Goal: Check status: Check status

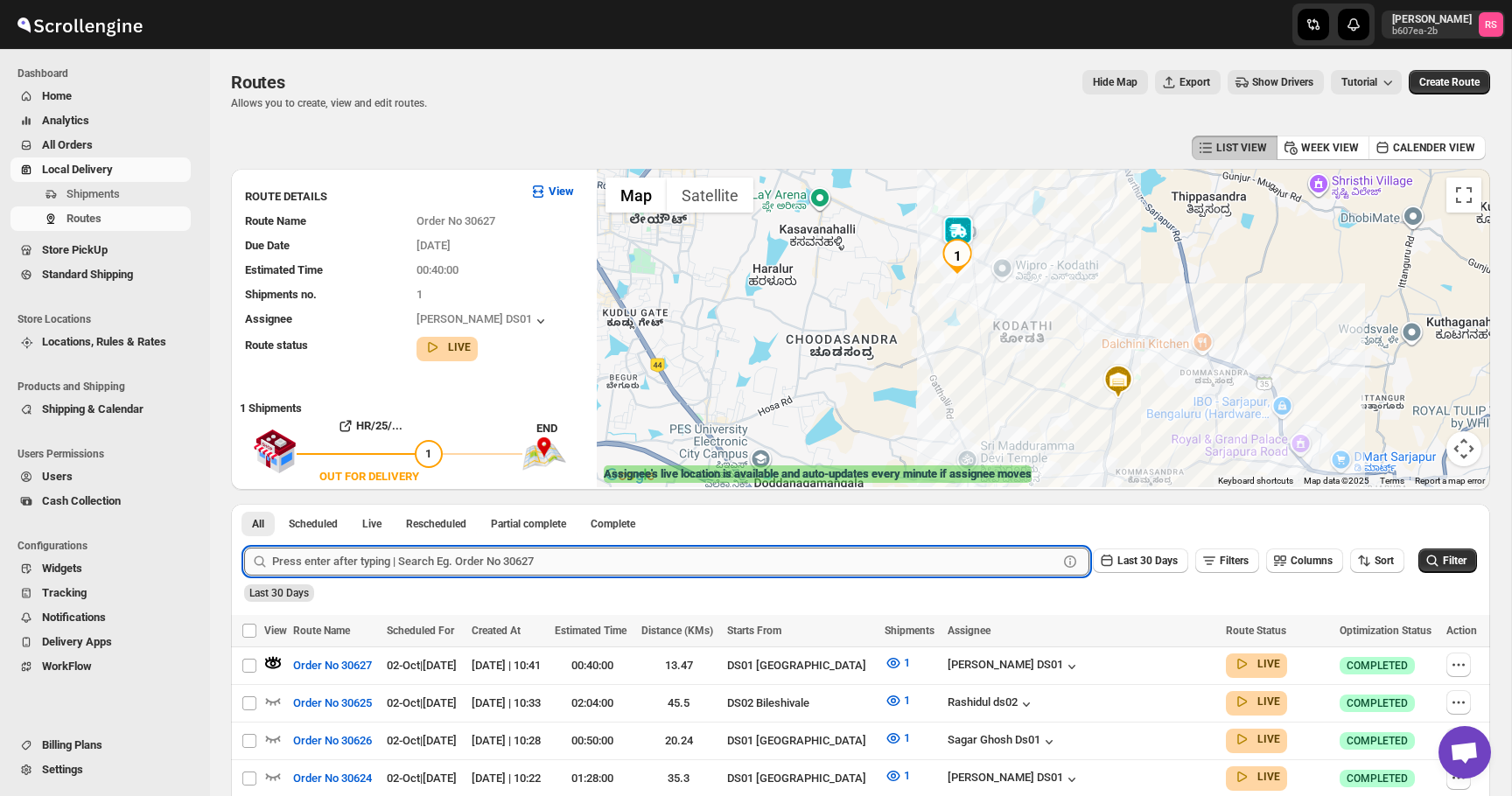
click at [326, 561] on input "text" at bounding box center [665, 561] width 786 height 28
type input "30629"
click at [244, 504] on button "Submit" at bounding box center [269, 513] width 50 height 18
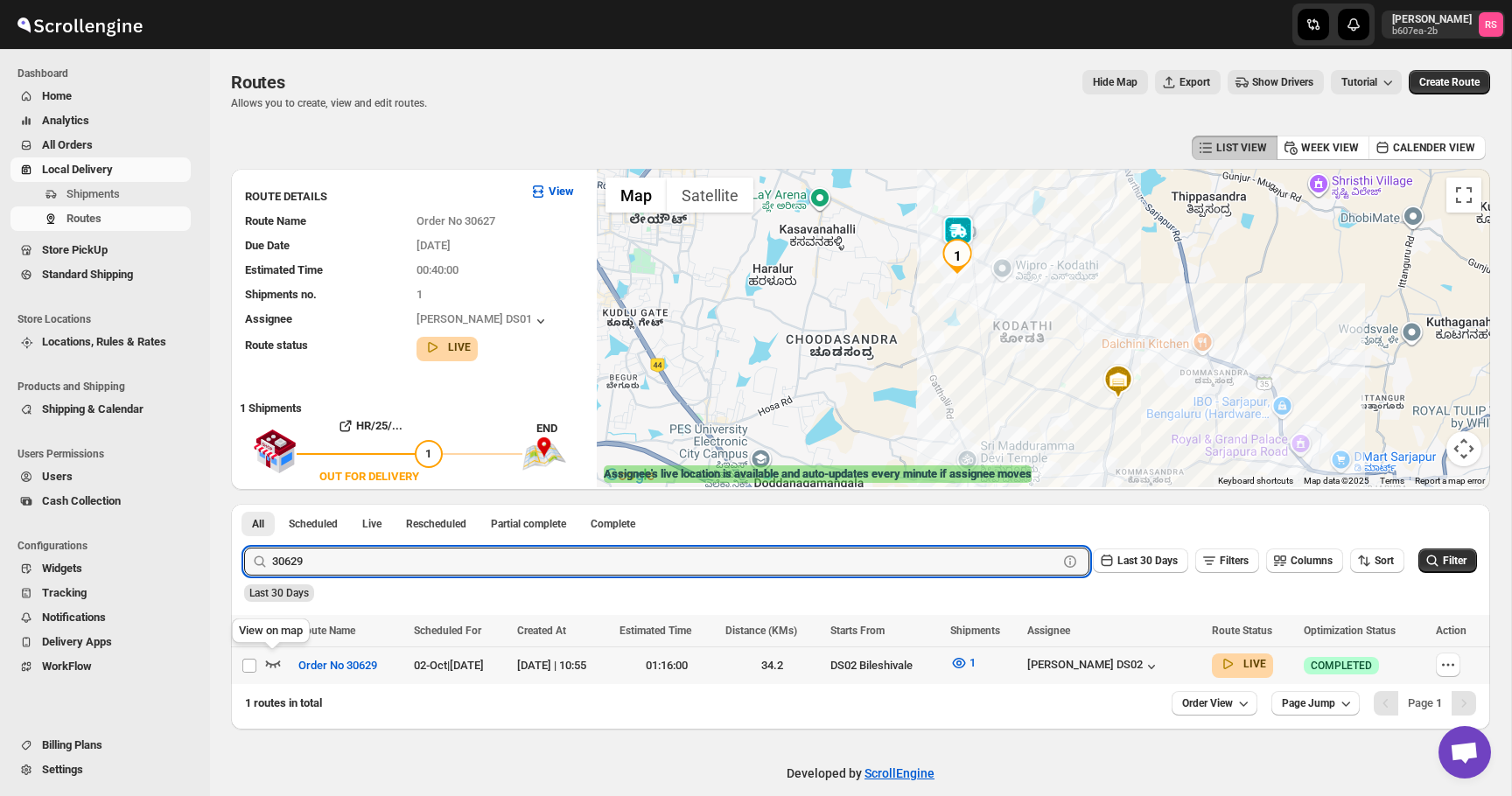
click at [275, 666] on icon "button" at bounding box center [272, 663] width 18 height 18
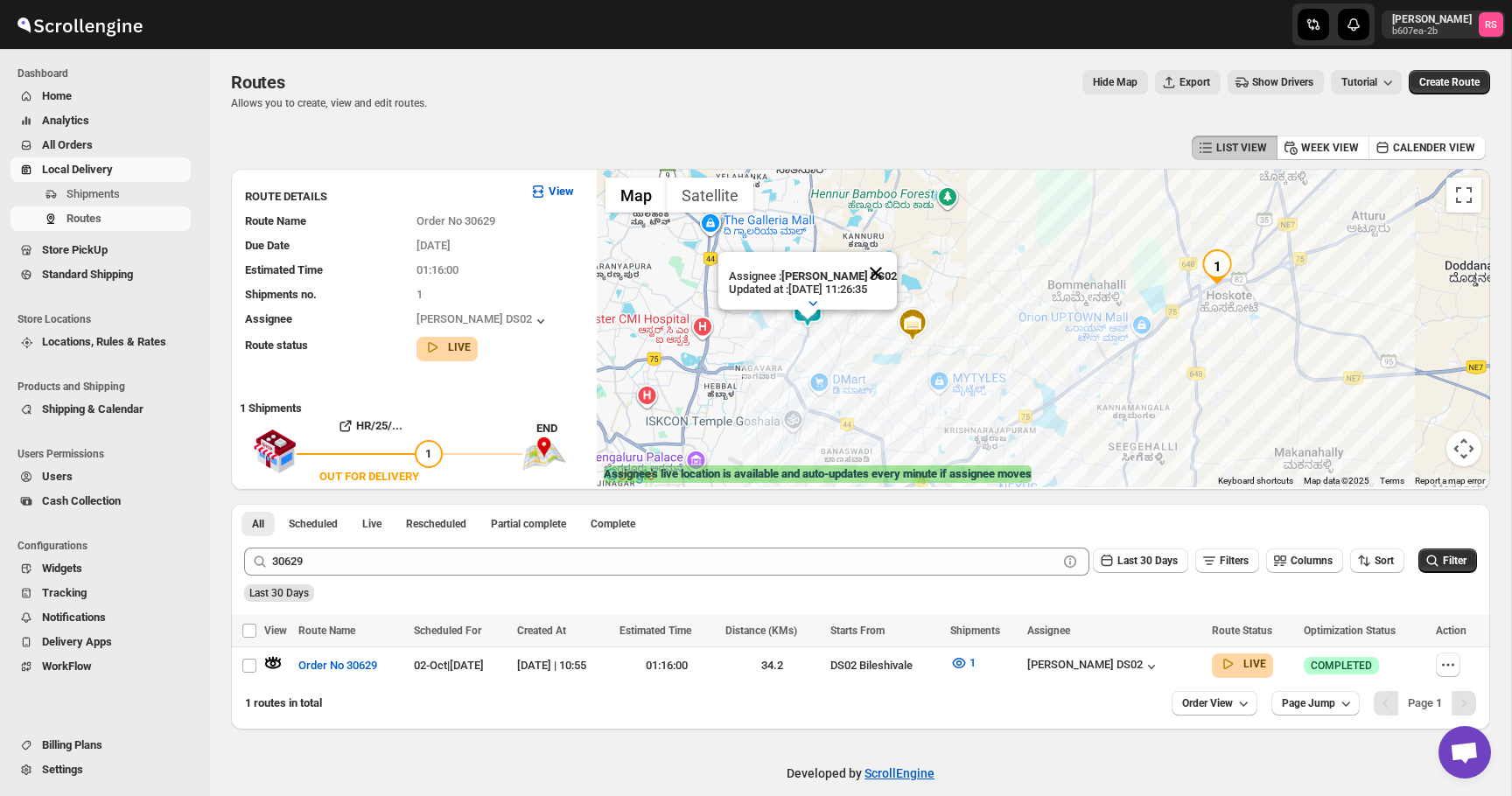
click at [882, 270] on button "Close" at bounding box center [876, 272] width 42 height 42
click at [1094, 670] on div "[PERSON_NAME] DS02" at bounding box center [1094, 667] width 133 height 18
click at [986, 662] on button "1" at bounding box center [963, 663] width 46 height 28
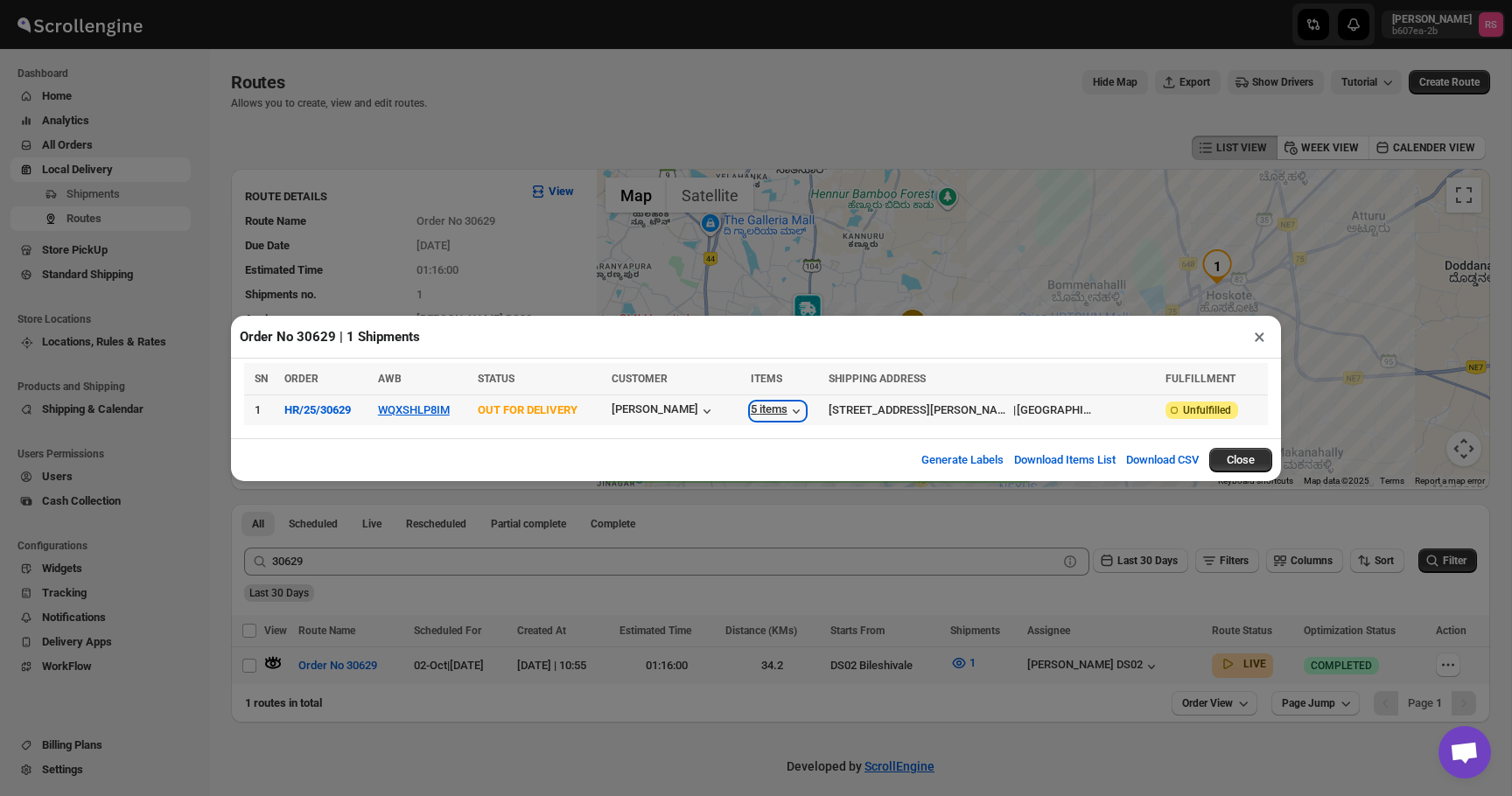
click at [788, 409] on div "5 items" at bounding box center [778, 411] width 54 height 18
click at [1266, 333] on button "×" at bounding box center [1259, 337] width 25 height 25
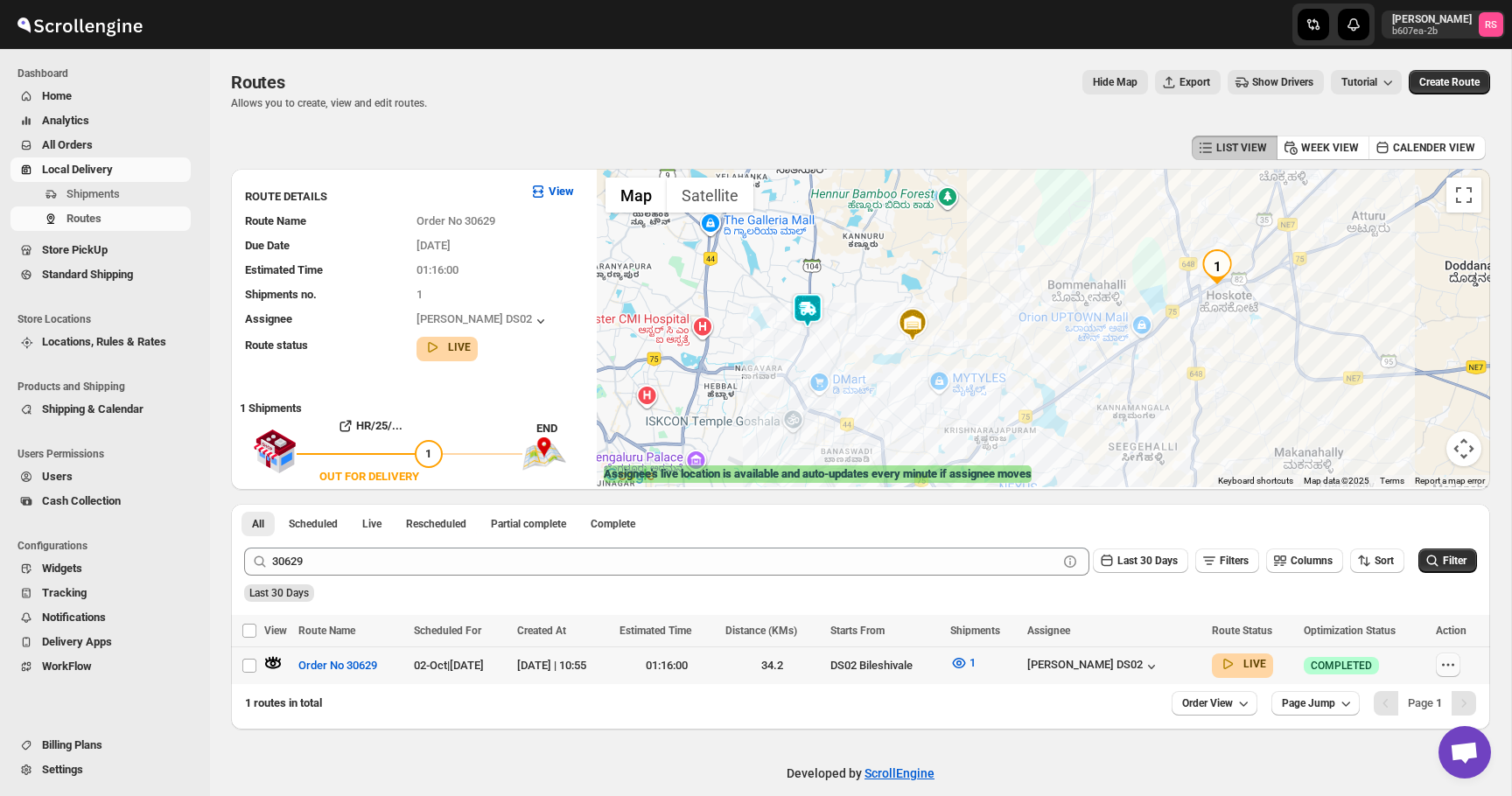
click at [1449, 670] on icon "button" at bounding box center [1448, 665] width 18 height 18
checkbox input "true"
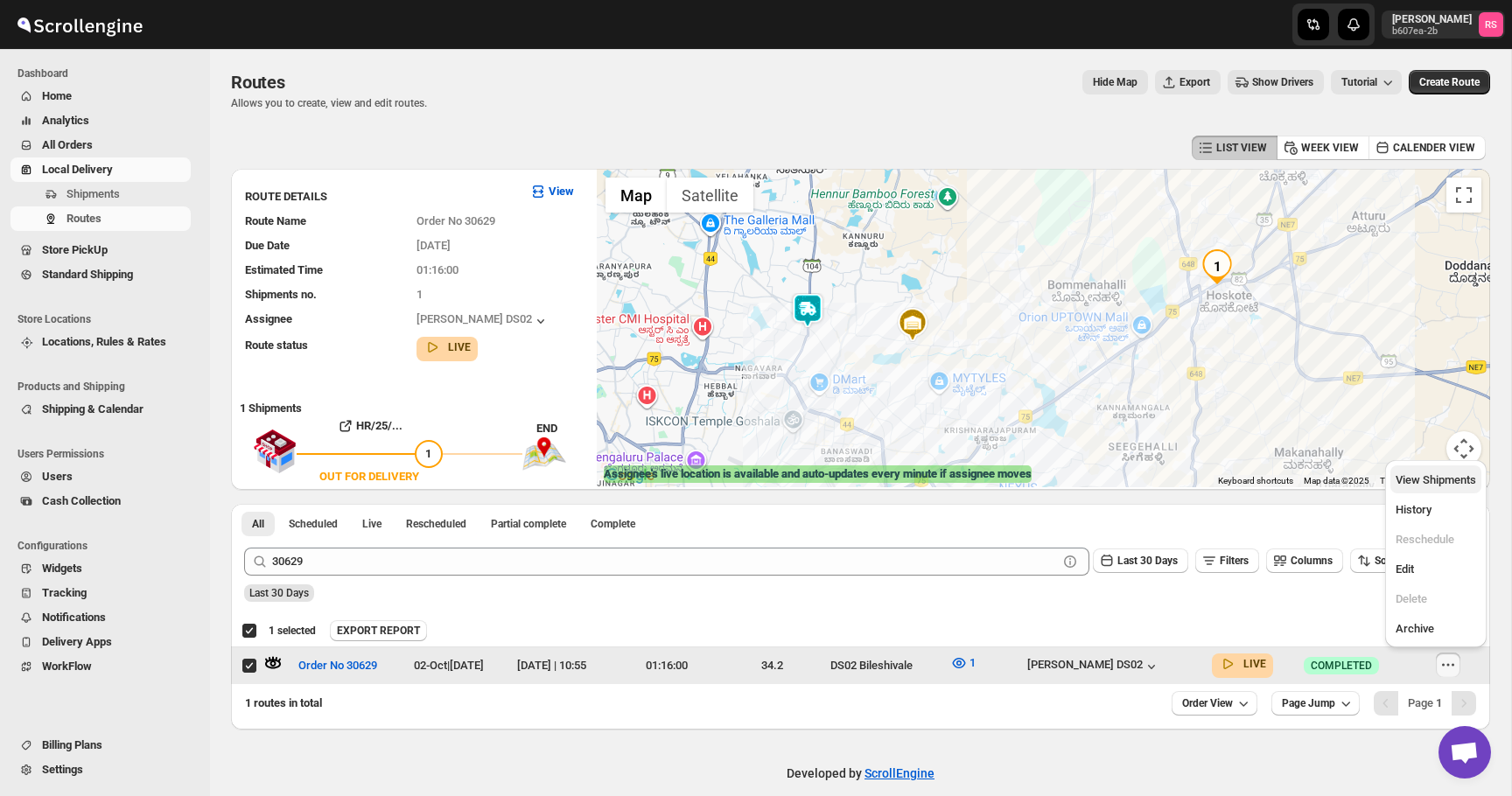
click at [1409, 481] on span "View Shipments" at bounding box center [1435, 480] width 80 height 13
checkbox input "false"
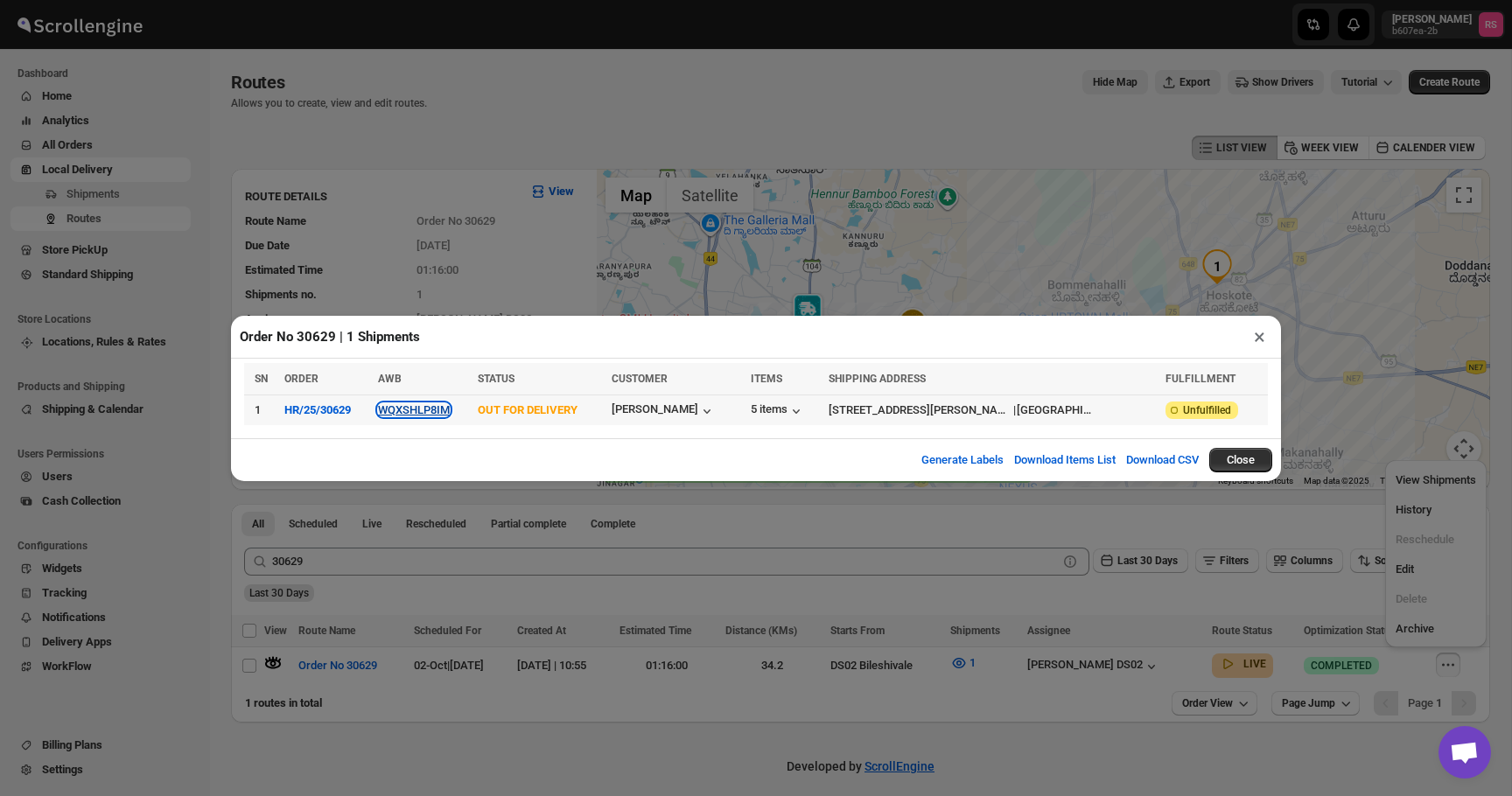
click at [447, 409] on button "WQXSHLP8IM" at bounding box center [414, 410] width 72 height 13
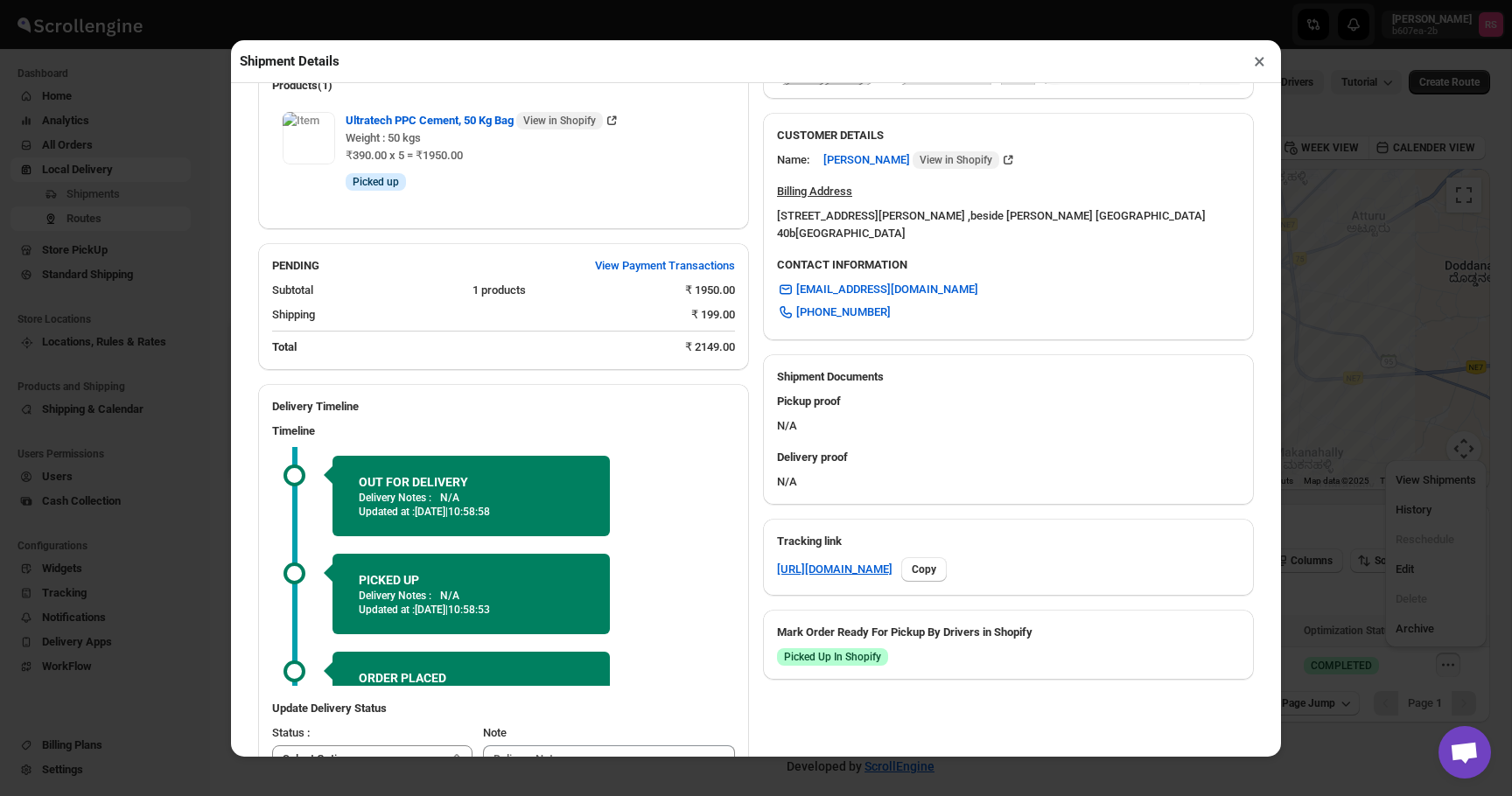
click at [1256, 66] on button "×" at bounding box center [1259, 61] width 25 height 25
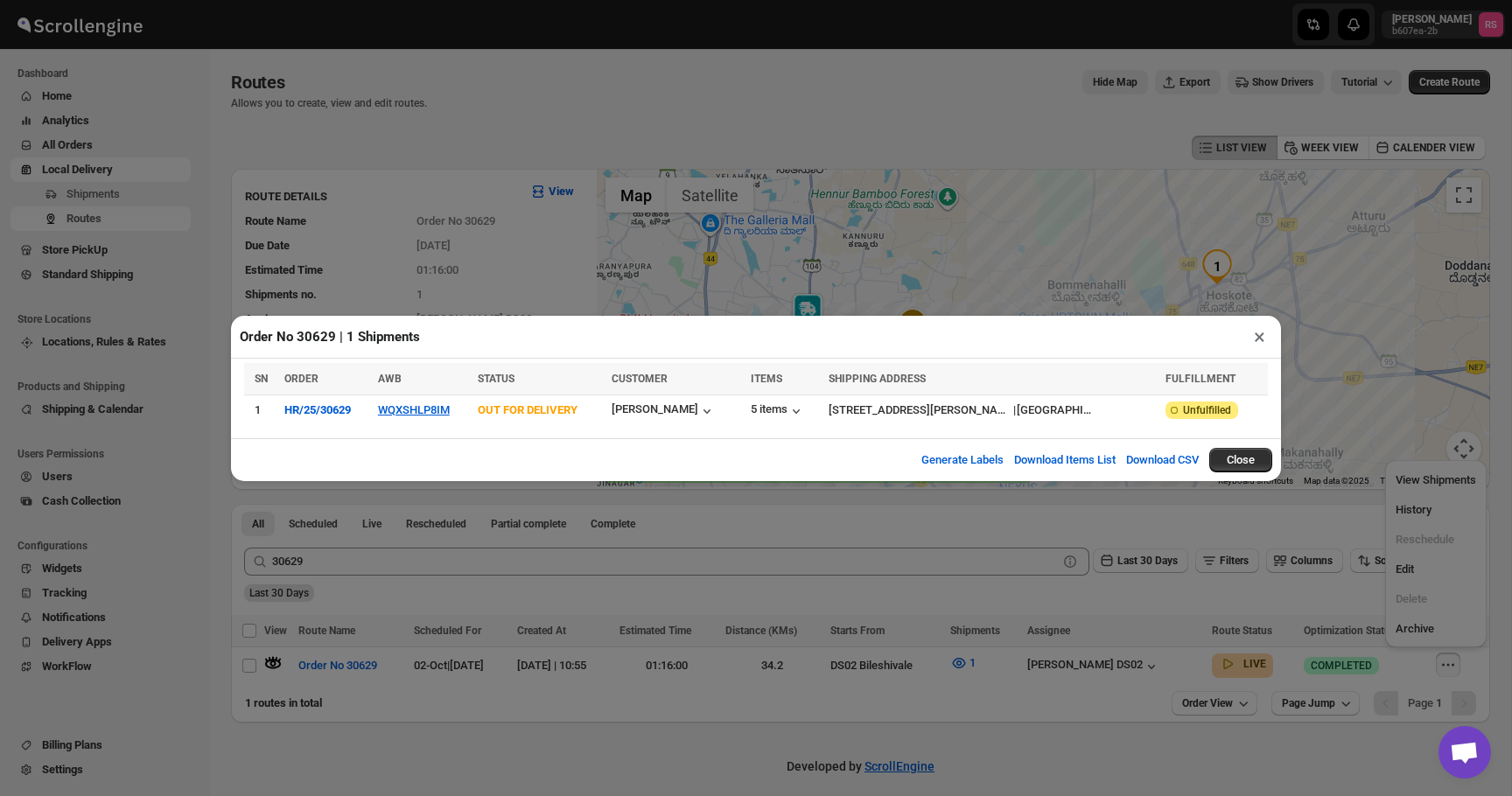
click at [1258, 342] on button "×" at bounding box center [1259, 337] width 25 height 25
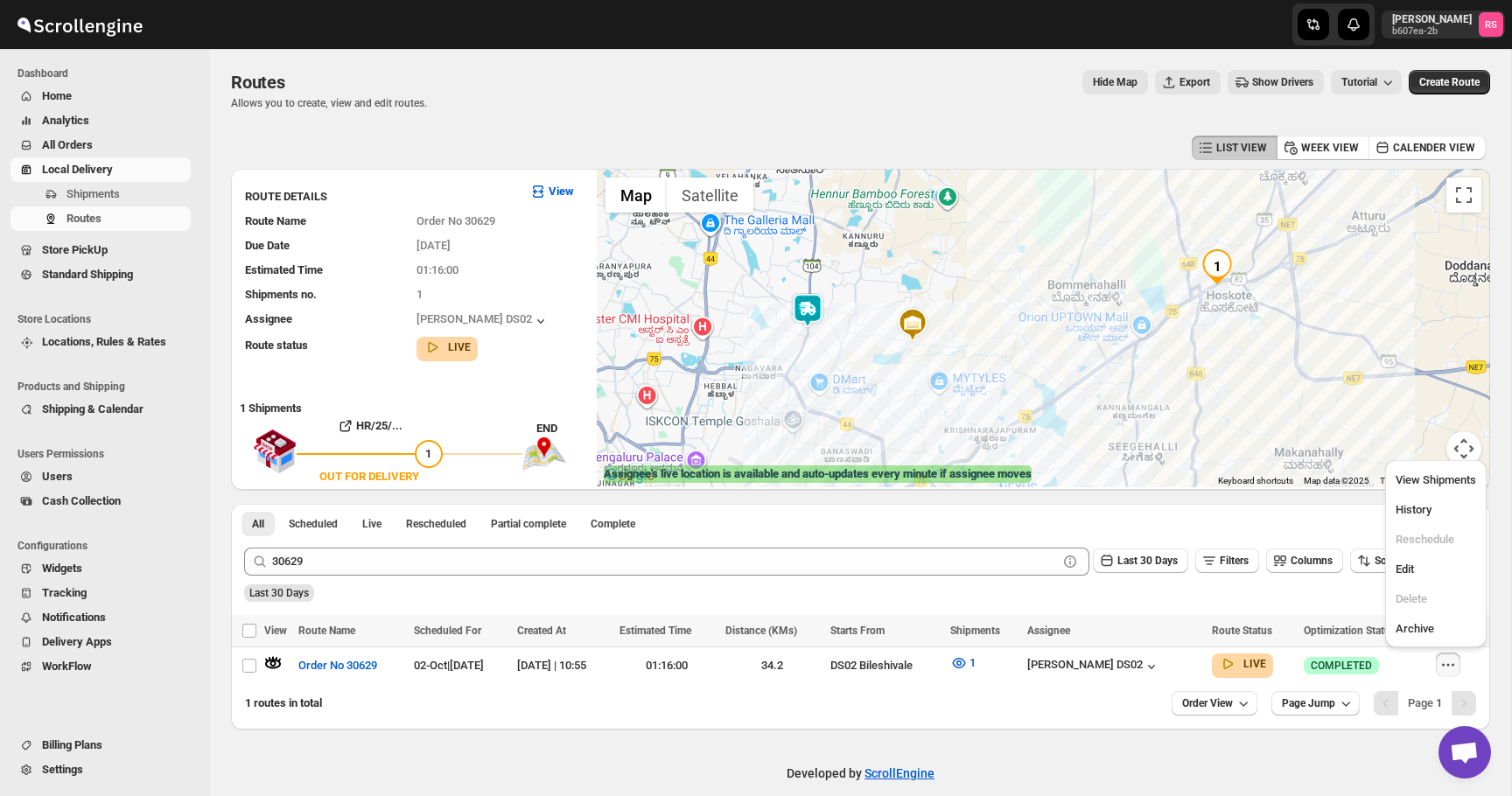
click at [799, 300] on img at bounding box center [808, 310] width 35 height 35
click at [807, 311] on img at bounding box center [808, 310] width 35 height 35
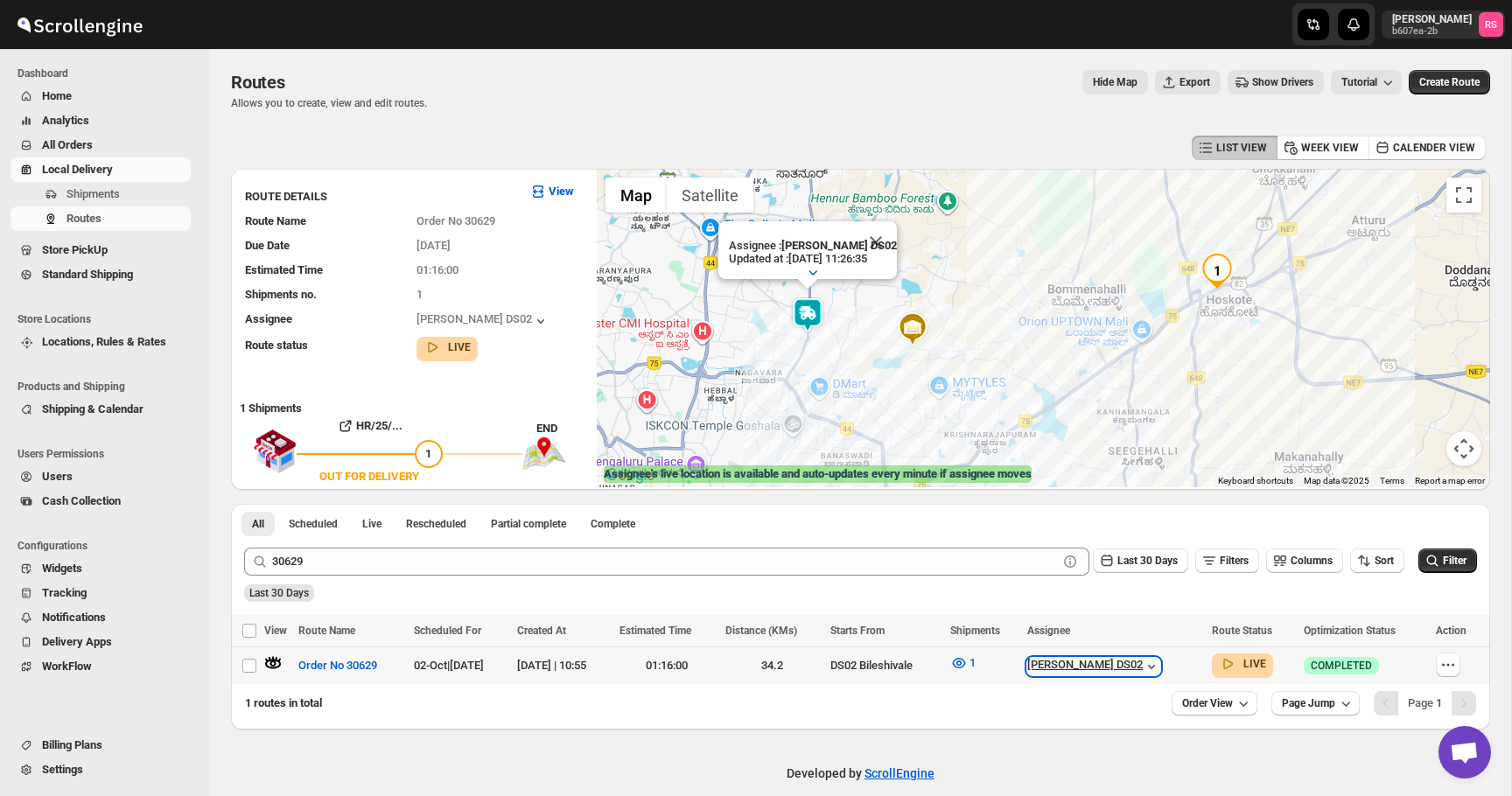
click at [1155, 662] on div "[PERSON_NAME] DS02" at bounding box center [1094, 667] width 133 height 18
